Goal: Register for event/course

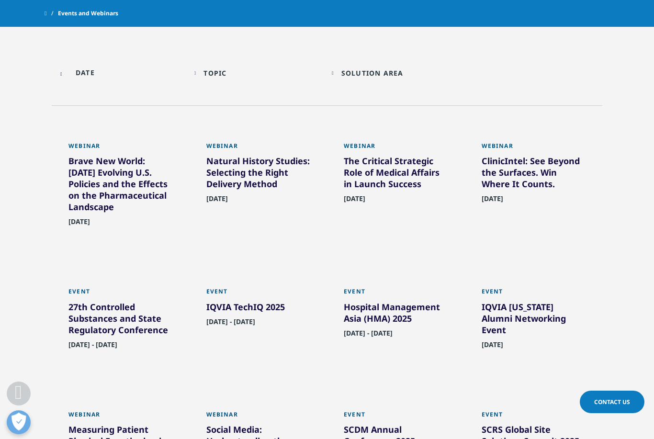
scroll to position [504, 0]
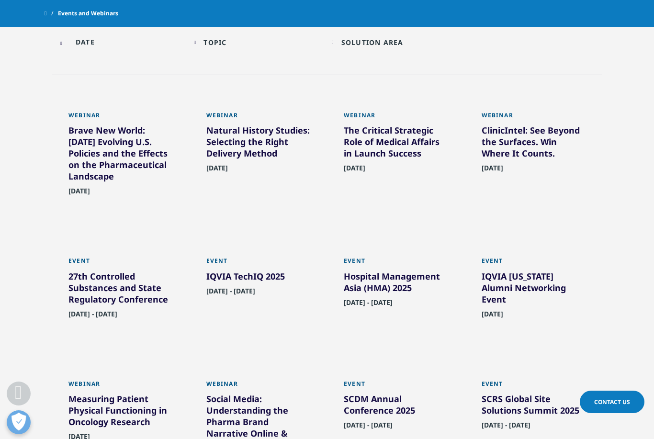
click at [334, 44] on div "Solution Area Loading Clear Or/And Operator" at bounding box center [396, 42] width 128 height 22
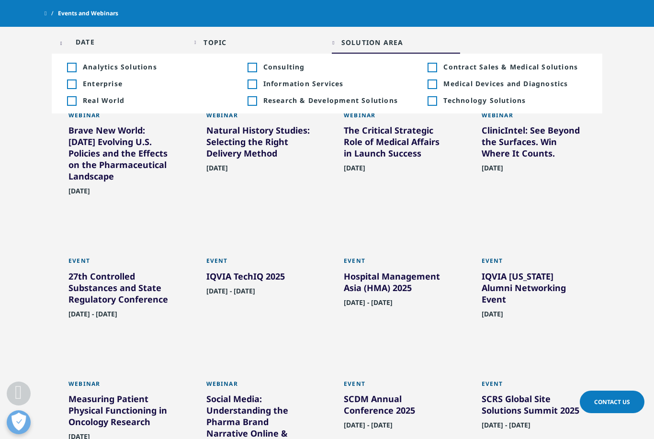
click at [333, 44] on div "Solution Area Loading Clear Or/And Operator" at bounding box center [396, 42] width 128 height 22
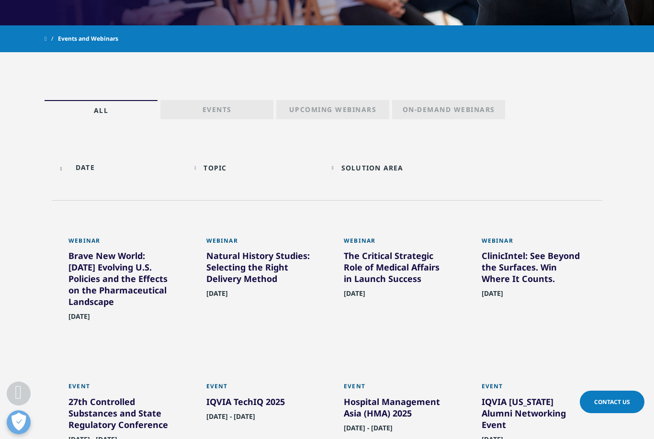
scroll to position [392, 0]
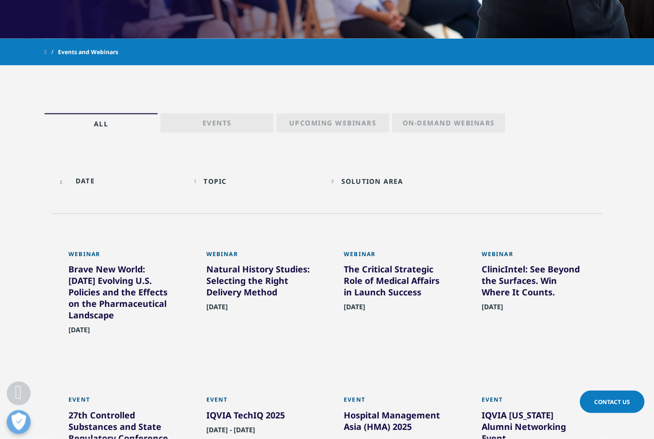
click at [228, 131] on p "Events" at bounding box center [216, 124] width 29 height 13
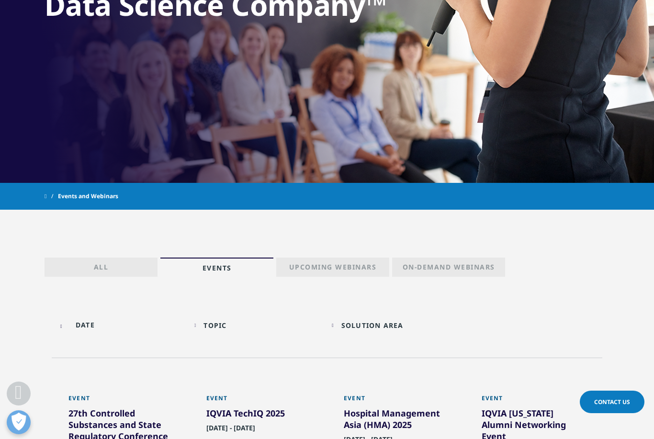
scroll to position [277, 0]
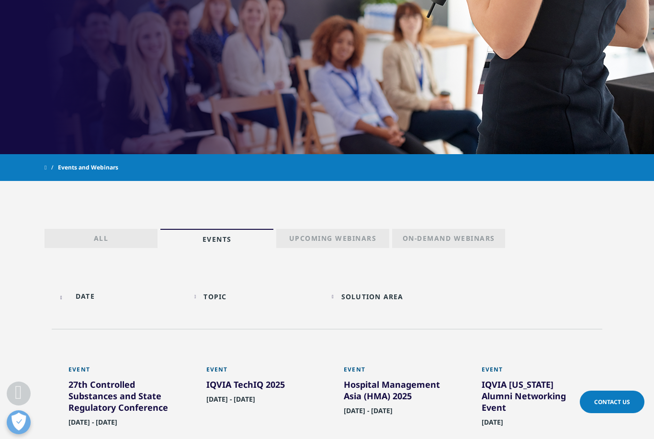
click at [330, 244] on p "Upcoming Webinars" at bounding box center [333, 240] width 88 height 13
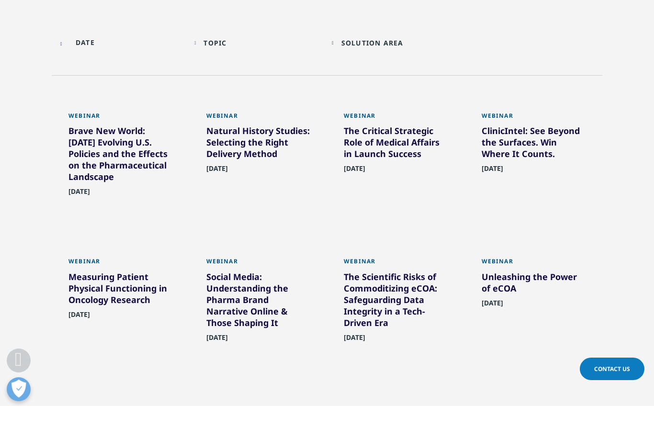
scroll to position [504, 0]
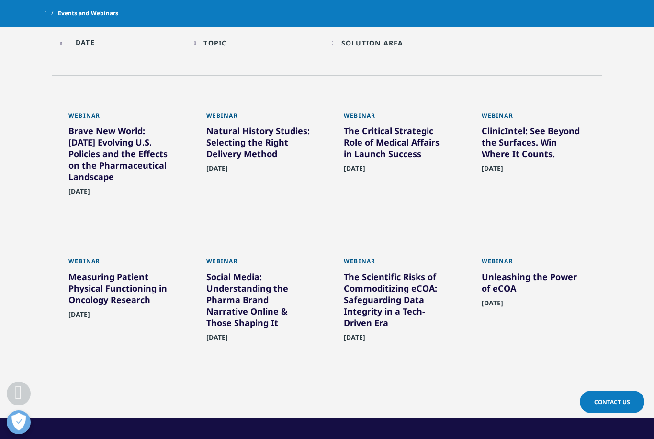
click at [368, 145] on div "The Critical Strategic Role of Medical Affairs in Launch Success" at bounding box center [396, 144] width 104 height 38
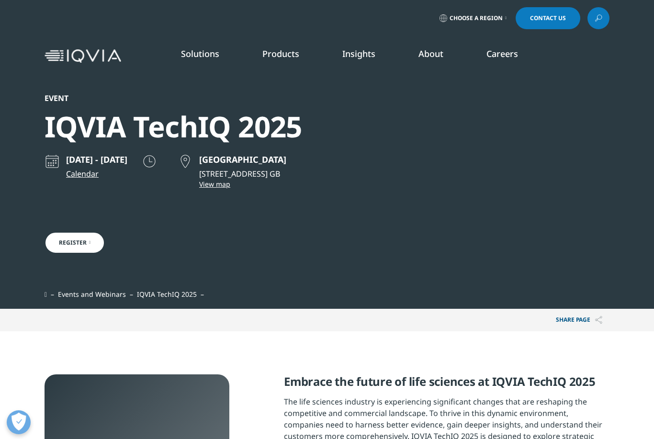
click at [454, 18] on span "Choose a Region" at bounding box center [475, 18] width 53 height 8
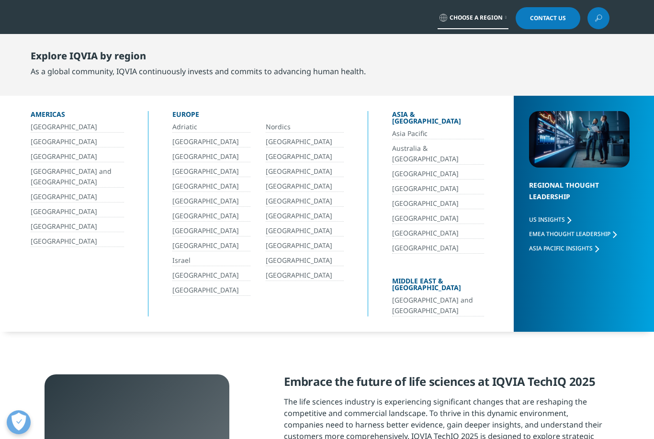
click at [281, 230] on link "[GEOGRAPHIC_DATA]" at bounding box center [305, 230] width 78 height 11
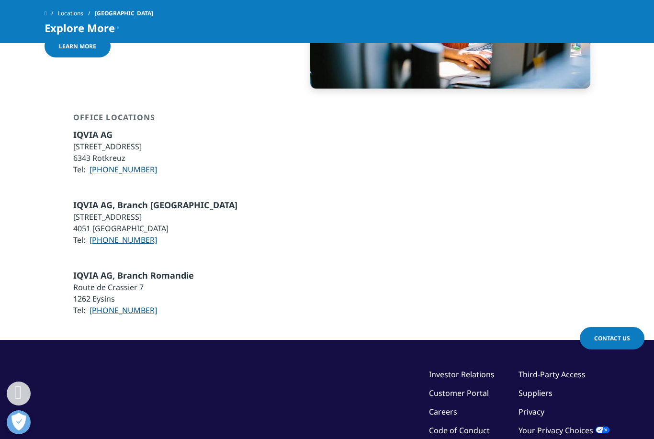
scroll to position [583, 0]
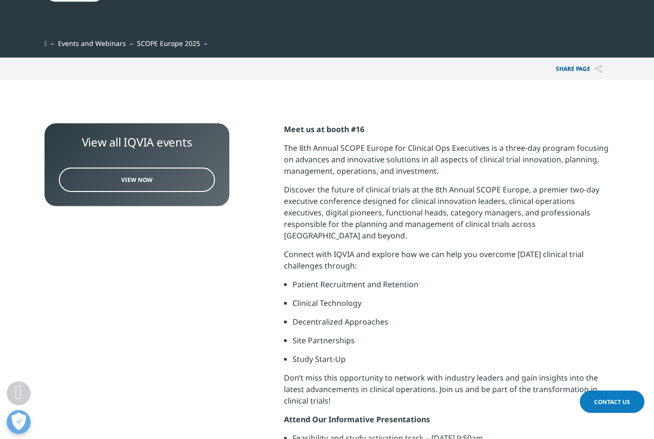
scroll to position [275, 0]
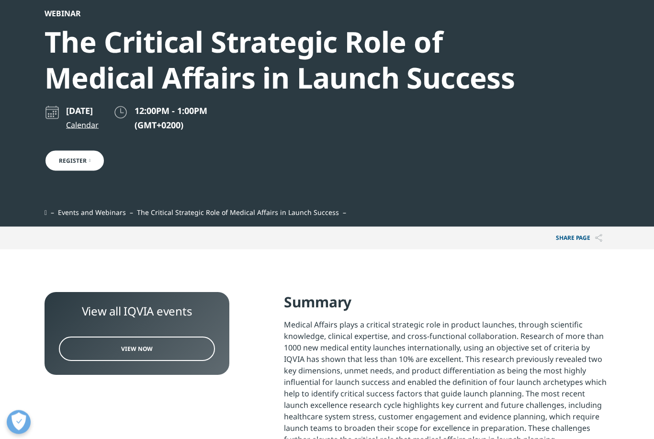
scroll to position [23, 0]
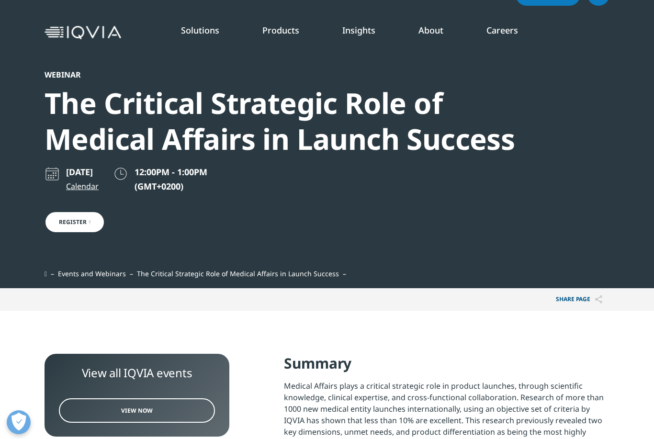
click at [377, 128] on link "Events & Webinars" at bounding box center [414, 123] width 160 height 11
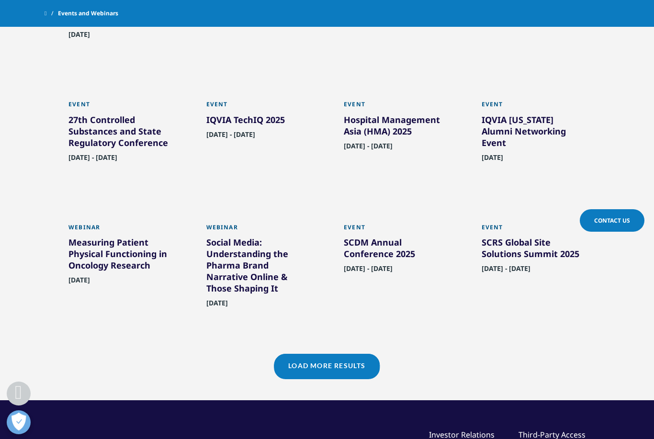
scroll to position [580, 0]
